Goal: Task Accomplishment & Management: Complete application form

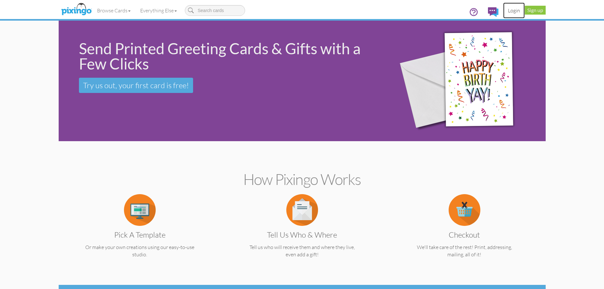
click at [515, 11] on link "Login" at bounding box center [514, 11] width 22 height 16
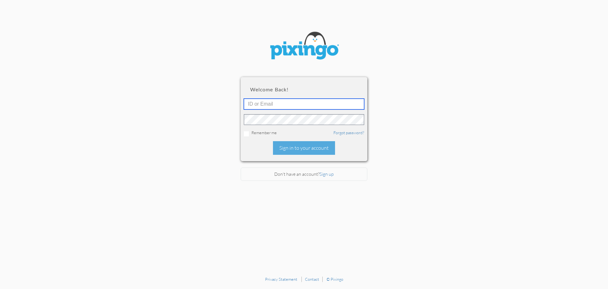
type input "[PERSON_NAME][EMAIL_ADDRESS][DOMAIN_NAME]"
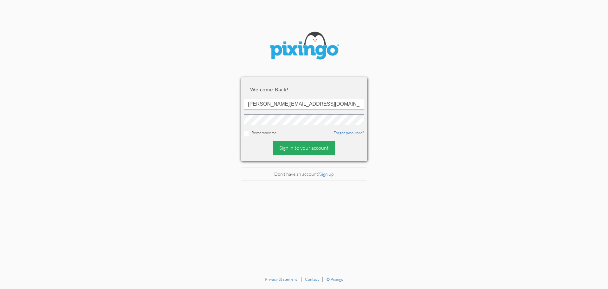
click at [315, 148] on div "Sign in to your account" at bounding box center [304, 148] width 62 height 14
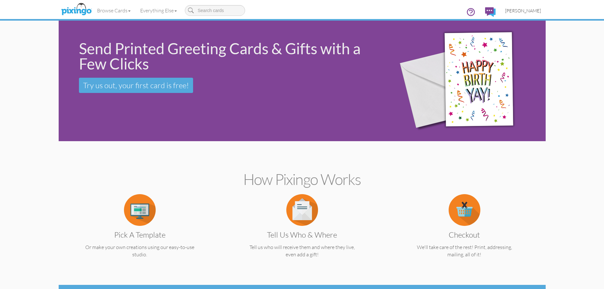
click at [525, 11] on span "[PERSON_NAME]" at bounding box center [523, 10] width 36 height 5
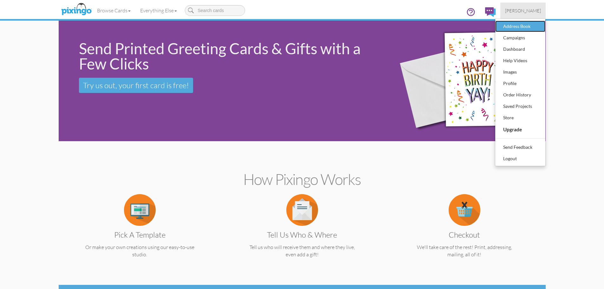
click at [520, 26] on div "Address Book" at bounding box center [519, 27] width 37 height 10
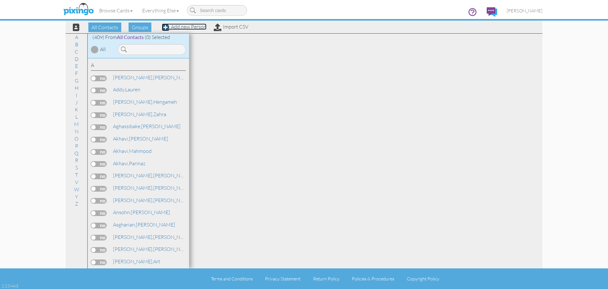
click at [185, 28] on link "Add new Person" at bounding box center [184, 26] width 45 height 6
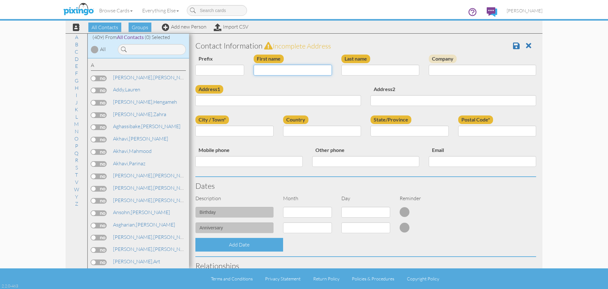
click at [279, 70] on input "First name" at bounding box center [293, 70] width 78 height 11
type input "[PERSON_NAME]"
type input "[STREET_ADDRESS]"
type input "Plano"
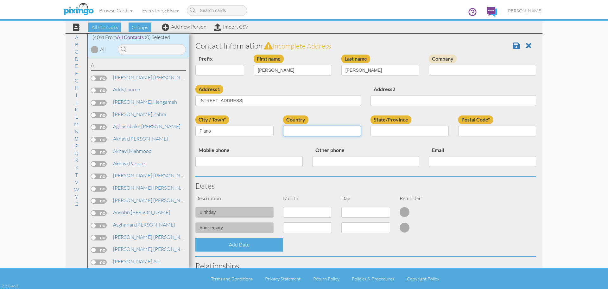
select select "object:2007"
select select "object:2305"
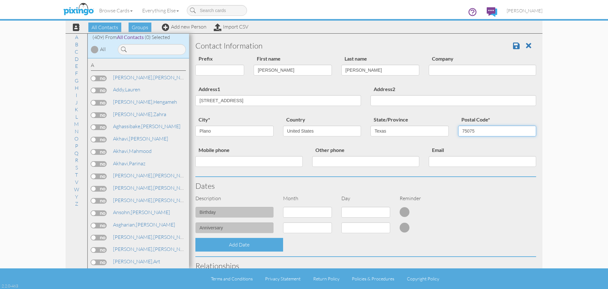
type input "75075"
click at [328, 211] on select "1 - [DATE] - [DATE] - [DATE] - [DATE] - [DATE] - [DATE] - [DATE] - [DATE] - [DA…" at bounding box center [307, 212] width 49 height 11
select select "object:2006"
click at [283, 207] on select "1 - [DATE] - [DATE] - [DATE] - [DATE] - [DATE] - [DATE] - [DATE] - [DATE] - [DA…" at bounding box center [307, 212] width 49 height 11
click at [381, 213] on select "1 2 3 4 5 6 7 8 9 10 11 12 13 14 15 16 17 18 19 20 21 22 23 24 25 26 27 28 29 3…" at bounding box center [366, 212] width 49 height 11
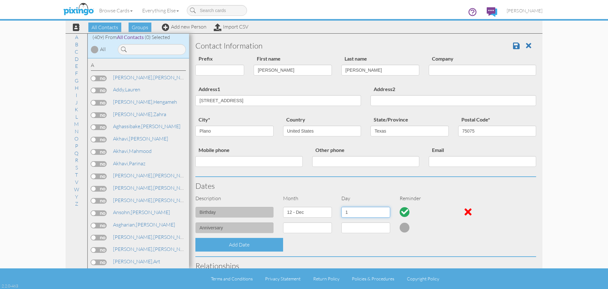
select select "number:19"
click at [342, 207] on select "1 2 3 4 5 6 7 8 9 10 11 12 13 14 15 16 17 18 19 20 21 22 23 24 25 26 27 28 29 3…" at bounding box center [366, 212] width 49 height 11
click at [513, 44] on span at bounding box center [516, 46] width 7 height 8
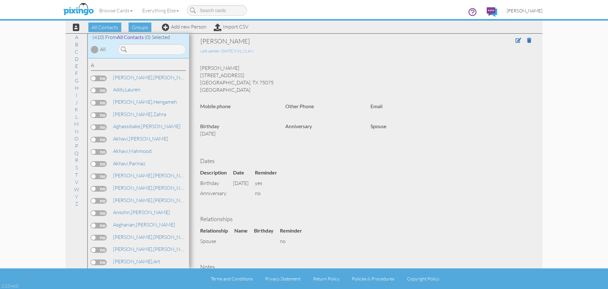
click at [526, 10] on span "[PERSON_NAME]" at bounding box center [525, 10] width 36 height 5
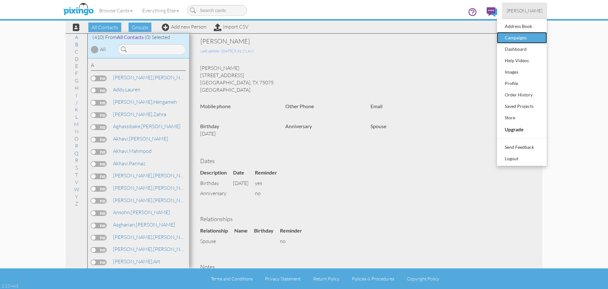
click at [521, 36] on div "Campaigns" at bounding box center [521, 38] width 37 height 10
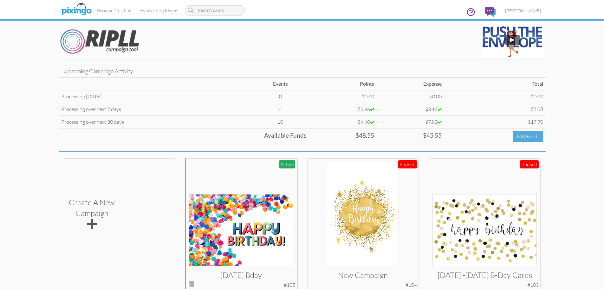
click at [266, 226] on img at bounding box center [241, 230] width 104 height 72
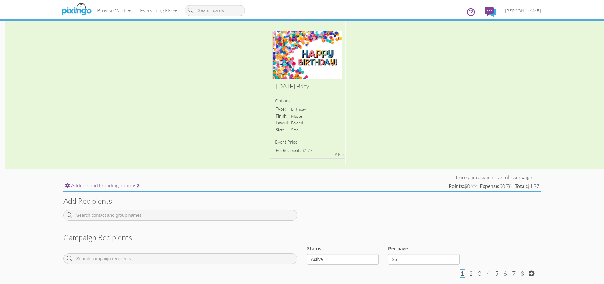
scroll to position [60, 0]
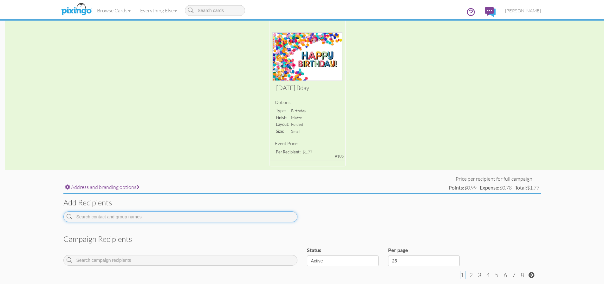
click at [144, 216] on input at bounding box center [180, 216] width 234 height 11
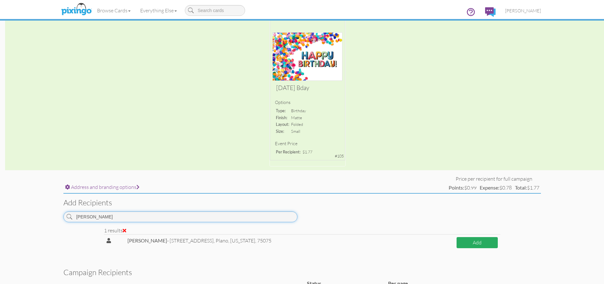
type input "keil"
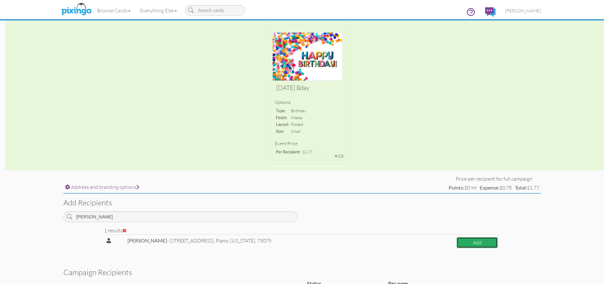
click at [481, 242] on button "Add" at bounding box center [476, 242] width 41 height 11
